Goal: Task Accomplishment & Management: Manage account settings

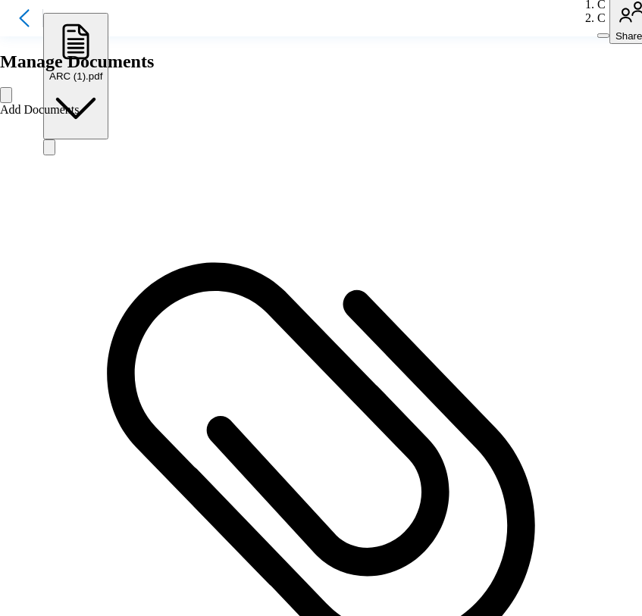
drag, startPoint x: 570, startPoint y: 91, endPoint x: 287, endPoint y: 80, distance: 282.8
click at [6, 98] on icon "Close" at bounding box center [6, 98] width 0 height 0
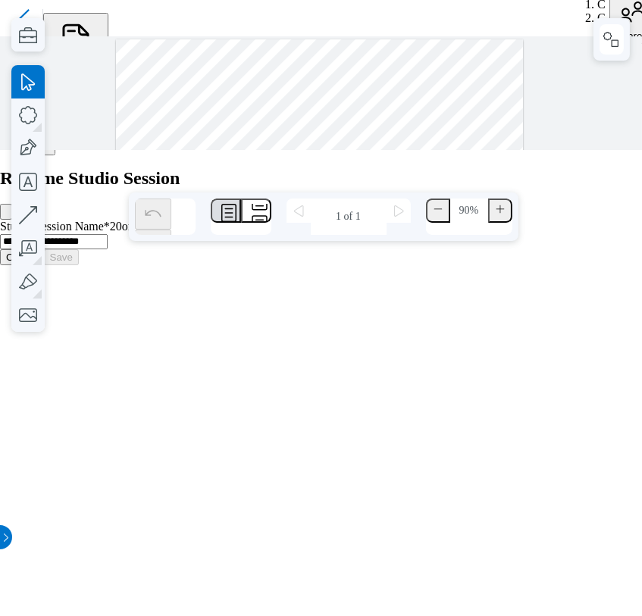
click at [108, 249] on input "**********" at bounding box center [54, 241] width 108 height 15
type input "**********"
click at [79, 265] on button "Save" at bounding box center [61, 257] width 35 height 16
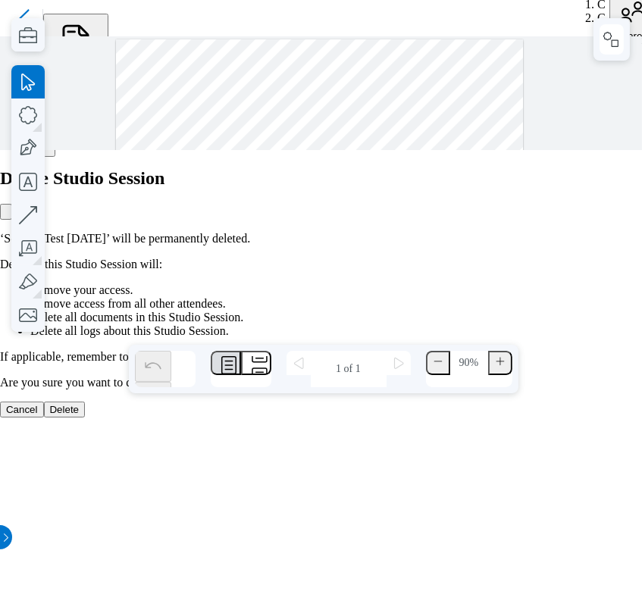
click at [6, 215] on icon "Close" at bounding box center [6, 215] width 0 height 0
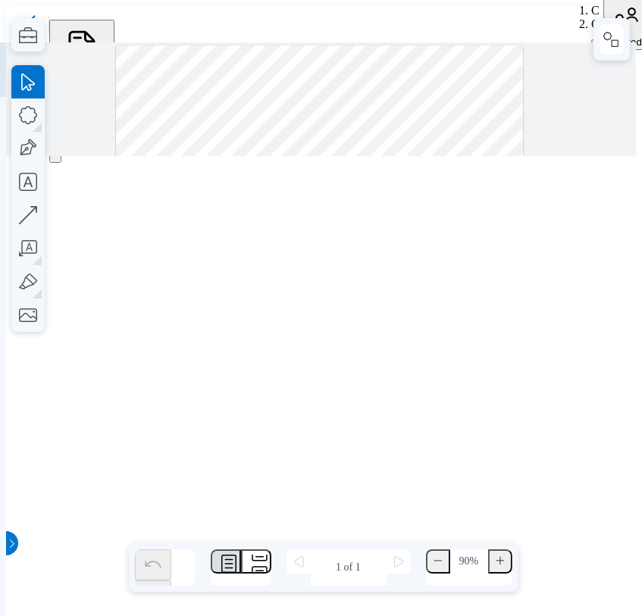
click at [55, 158] on icon "Download" at bounding box center [55, 158] width 0 height 0
click at [108, 70] on div at bounding box center [321, 99] width 630 height 114
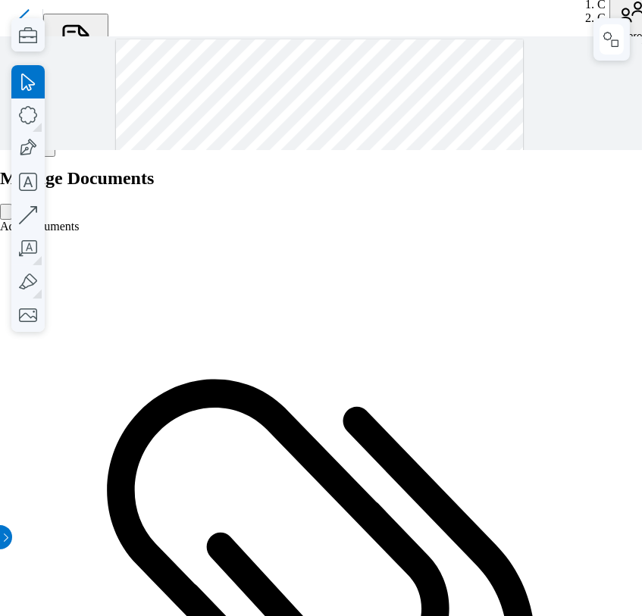
drag, startPoint x: 563, startPoint y: 58, endPoint x: 565, endPoint y: 93, distance: 35.7
click at [6, 215] on icon "Close" at bounding box center [6, 215] width 0 height 0
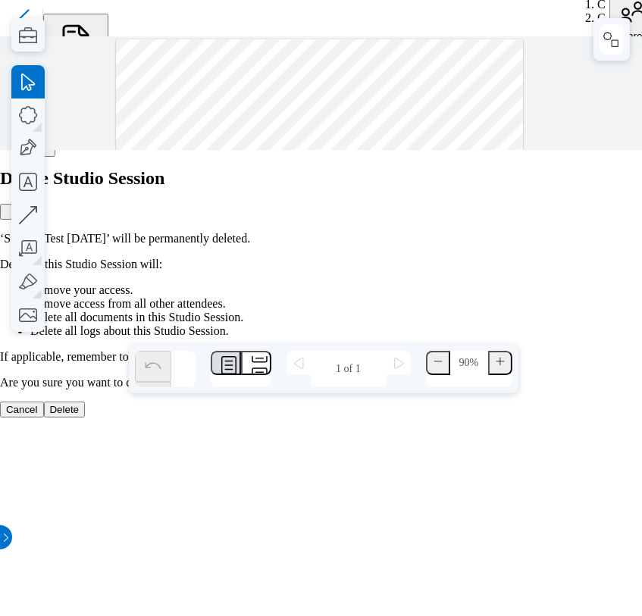
click at [86, 417] on button "Delete" at bounding box center [65, 410] width 42 height 16
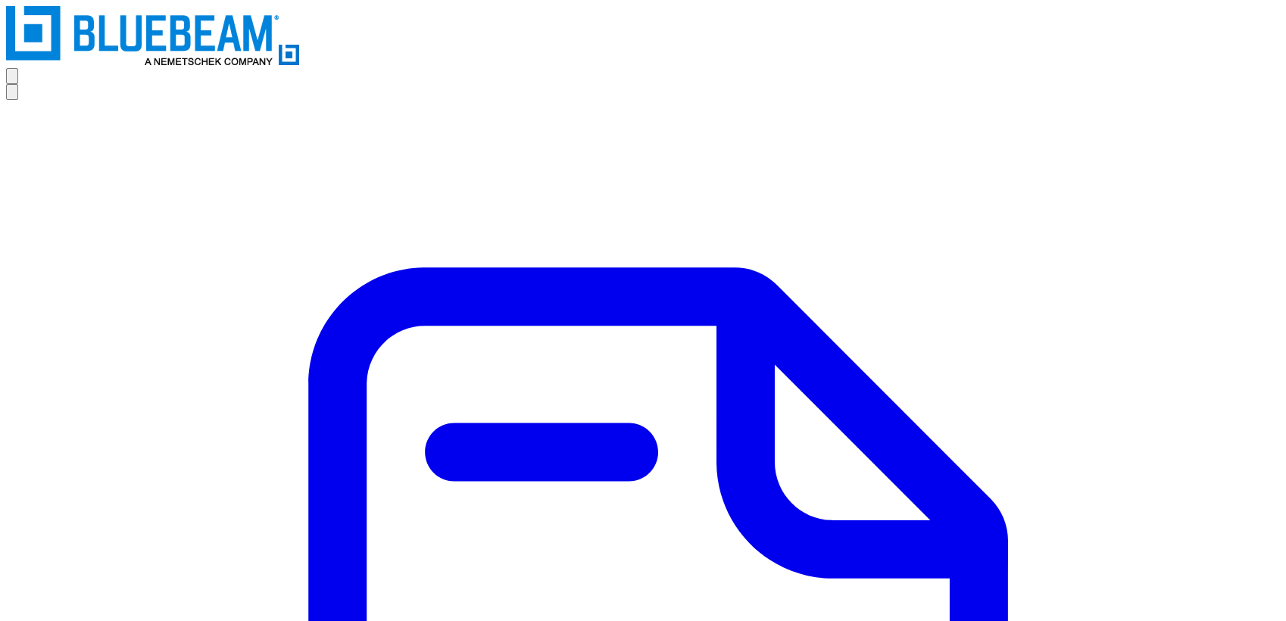
click at [12, 95] on icon "Settings" at bounding box center [12, 95] width 0 height 0
